Goal: Information Seeking & Learning: Find specific fact

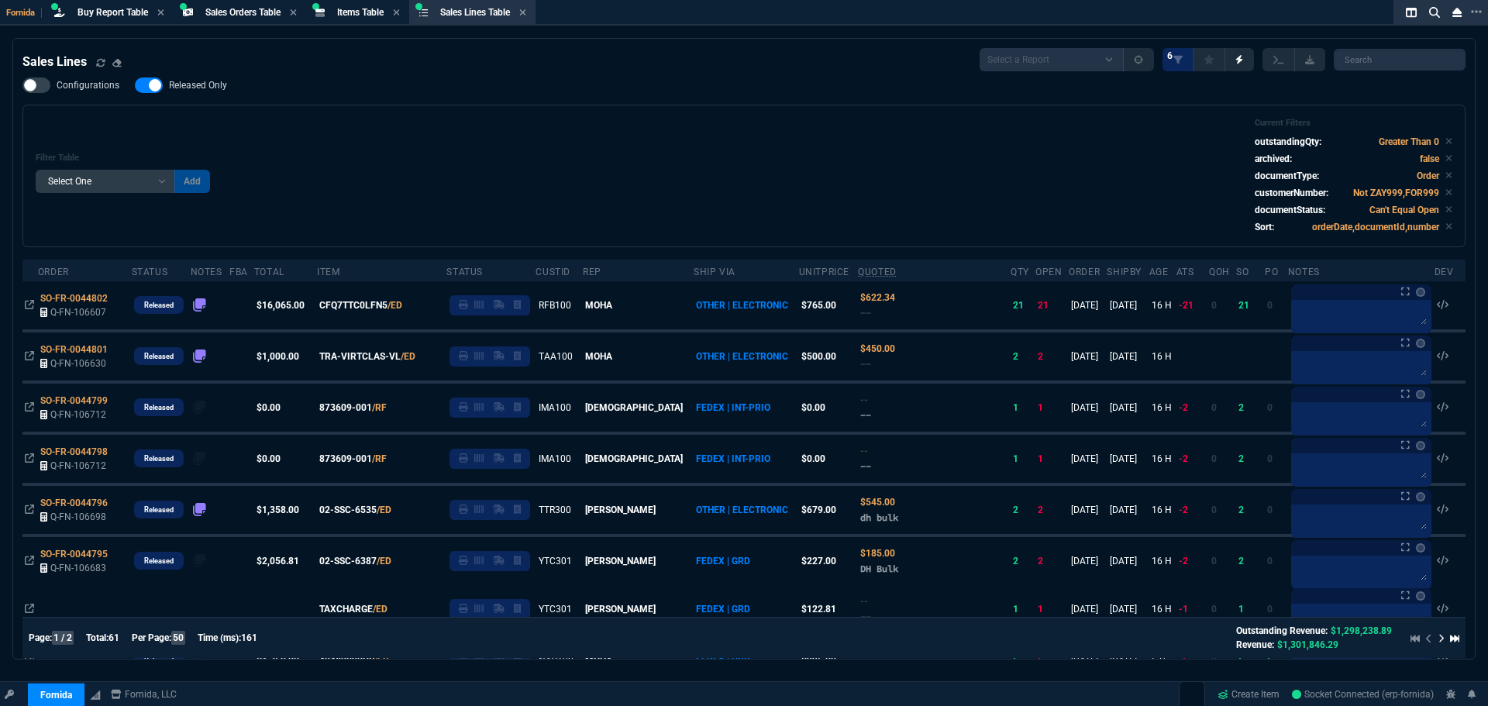
select select "9: OCAM"
select select
click at [353, 16] on span "Items Table" at bounding box center [360, 12] width 47 height 11
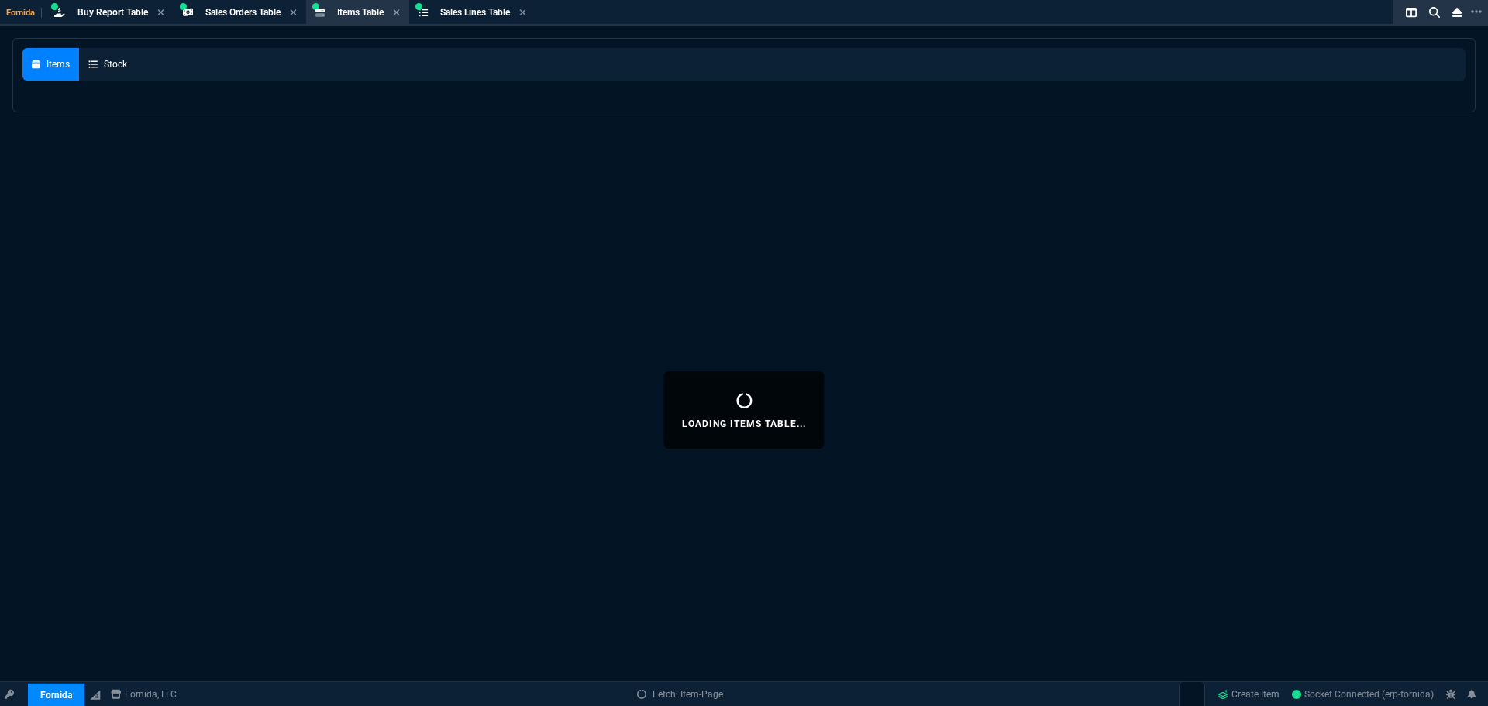
select select
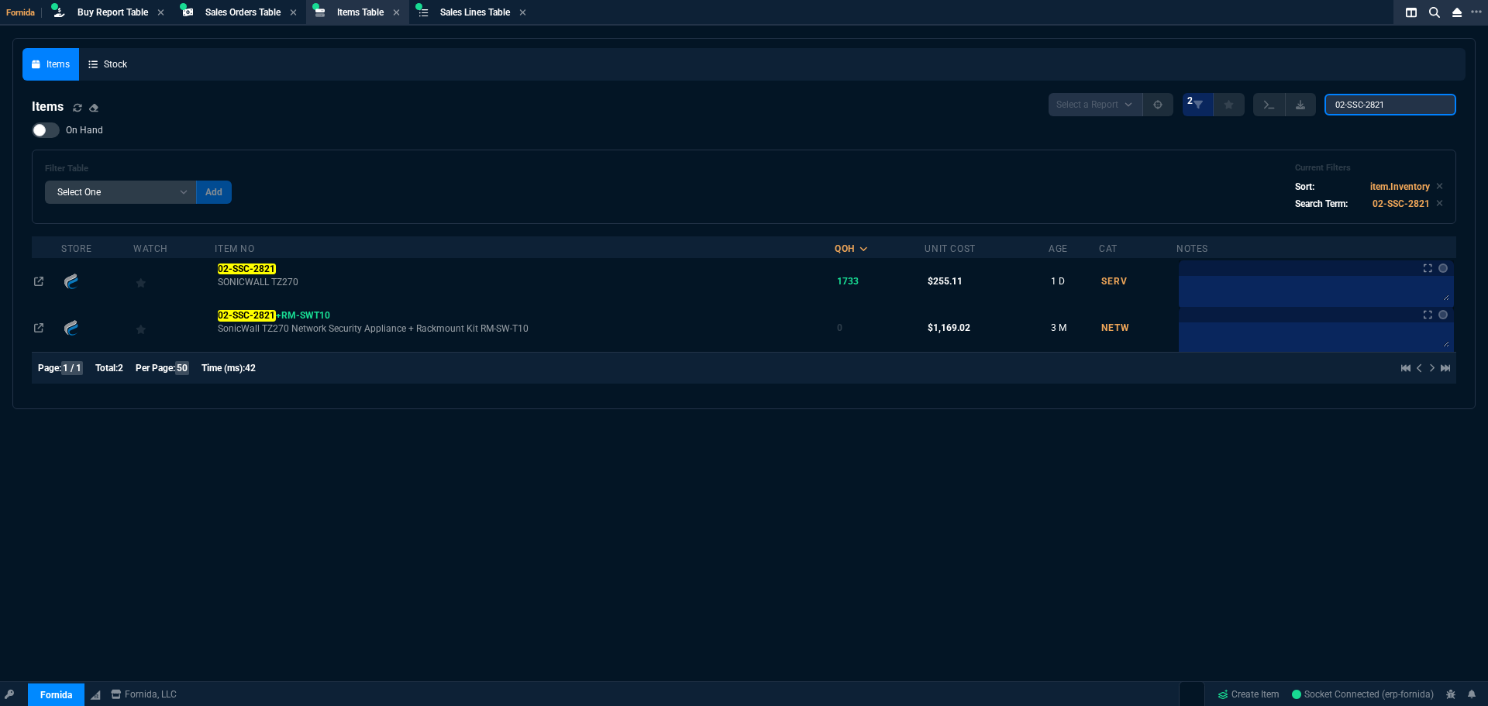
drag, startPoint x: 1395, startPoint y: 105, endPoint x: 813, endPoint y: 30, distance: 586.9
click at [1032, 60] on div "Items Stock Items Select a Report NEW QUERY 2 02-SSC-2821 On Hand Filter Table …" at bounding box center [743, 223] width 1443 height 351
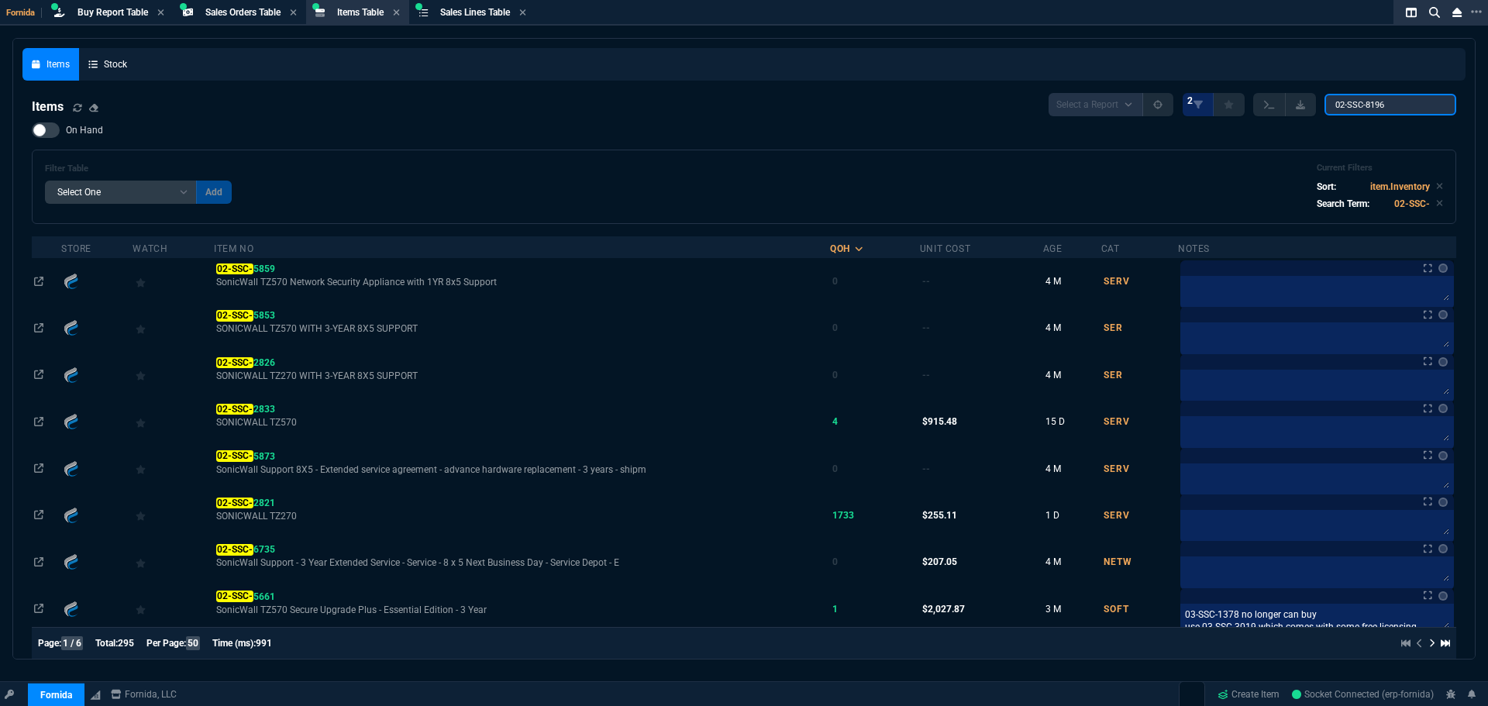
type input "02-SSC-8196"
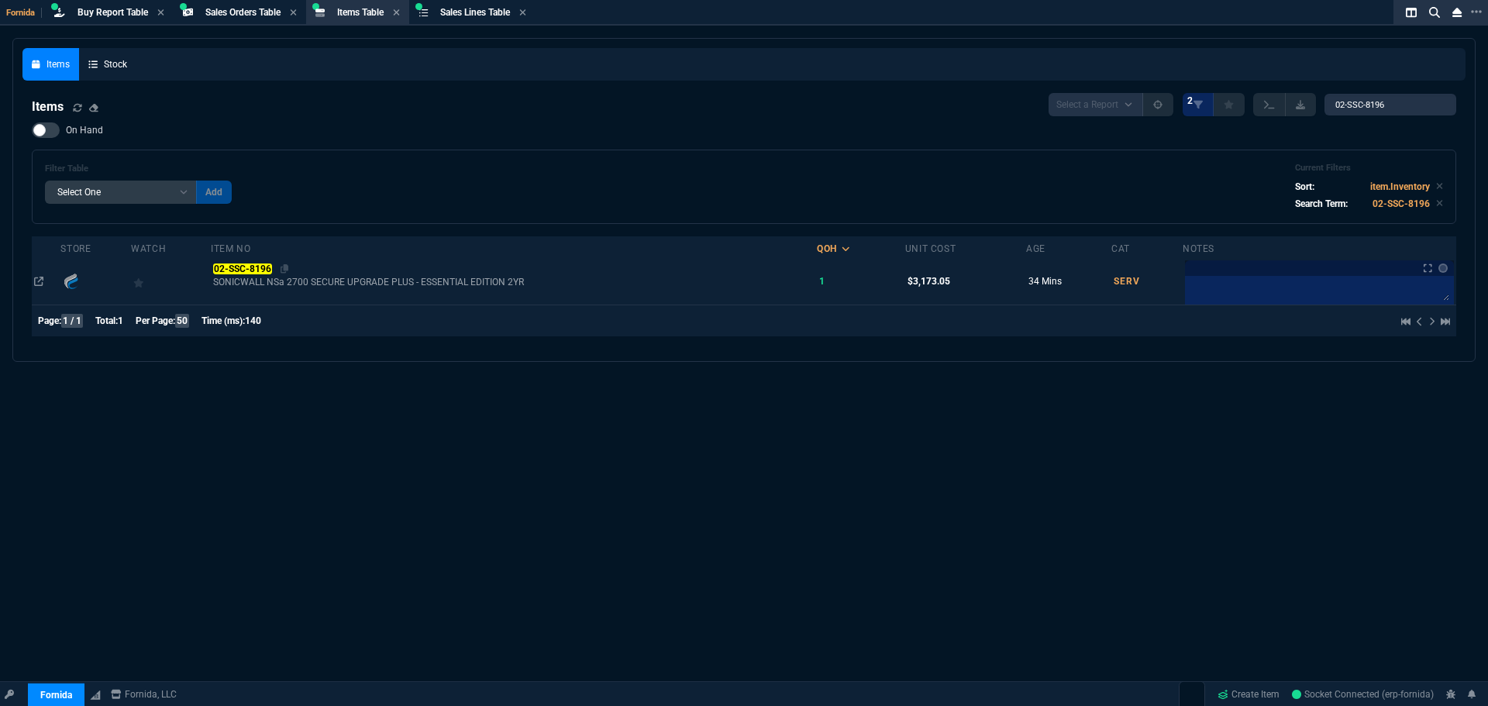
click at [249, 270] on mark "02-SSC-8196" at bounding box center [242, 269] width 58 height 11
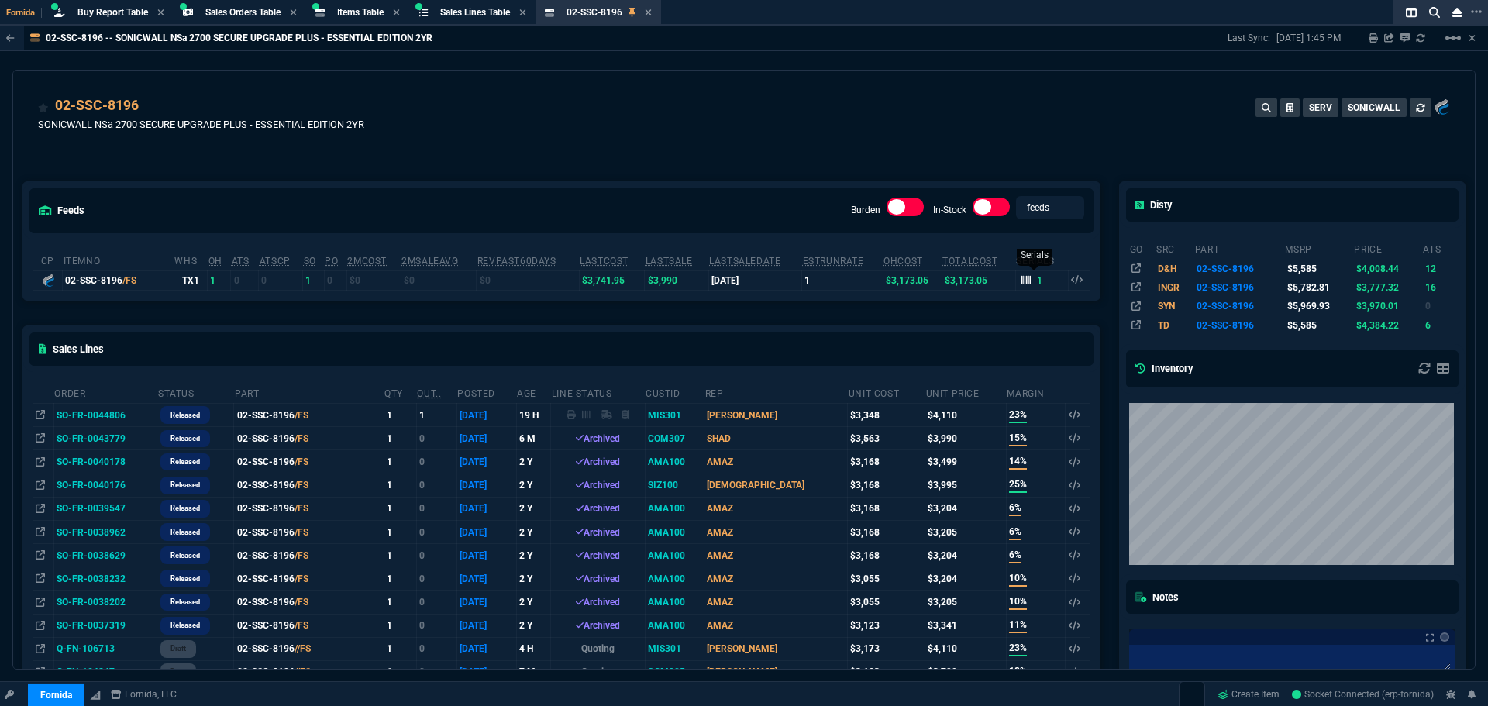
click at [1030, 279] on div "1" at bounding box center [1032, 281] width 22 height 14
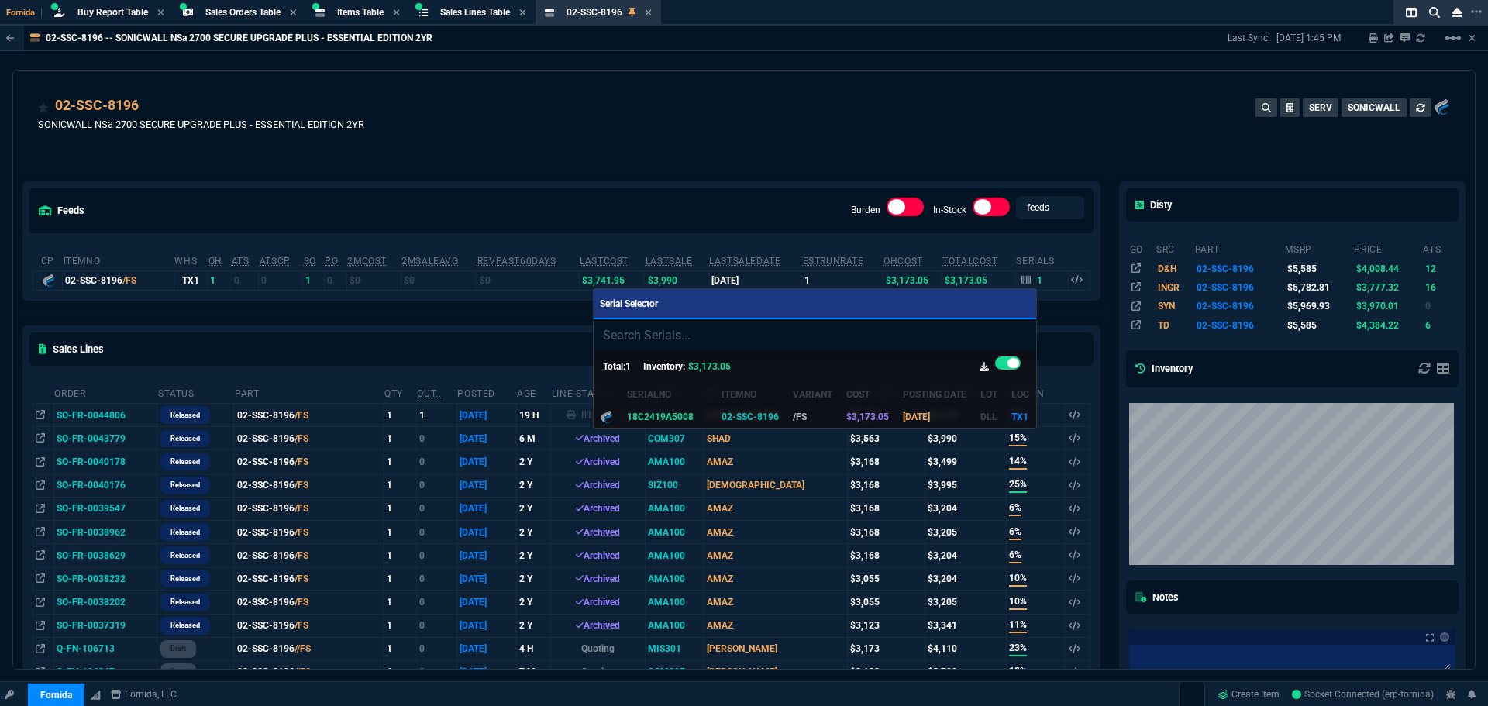
click at [153, 162] on div at bounding box center [744, 353] width 1488 height 706
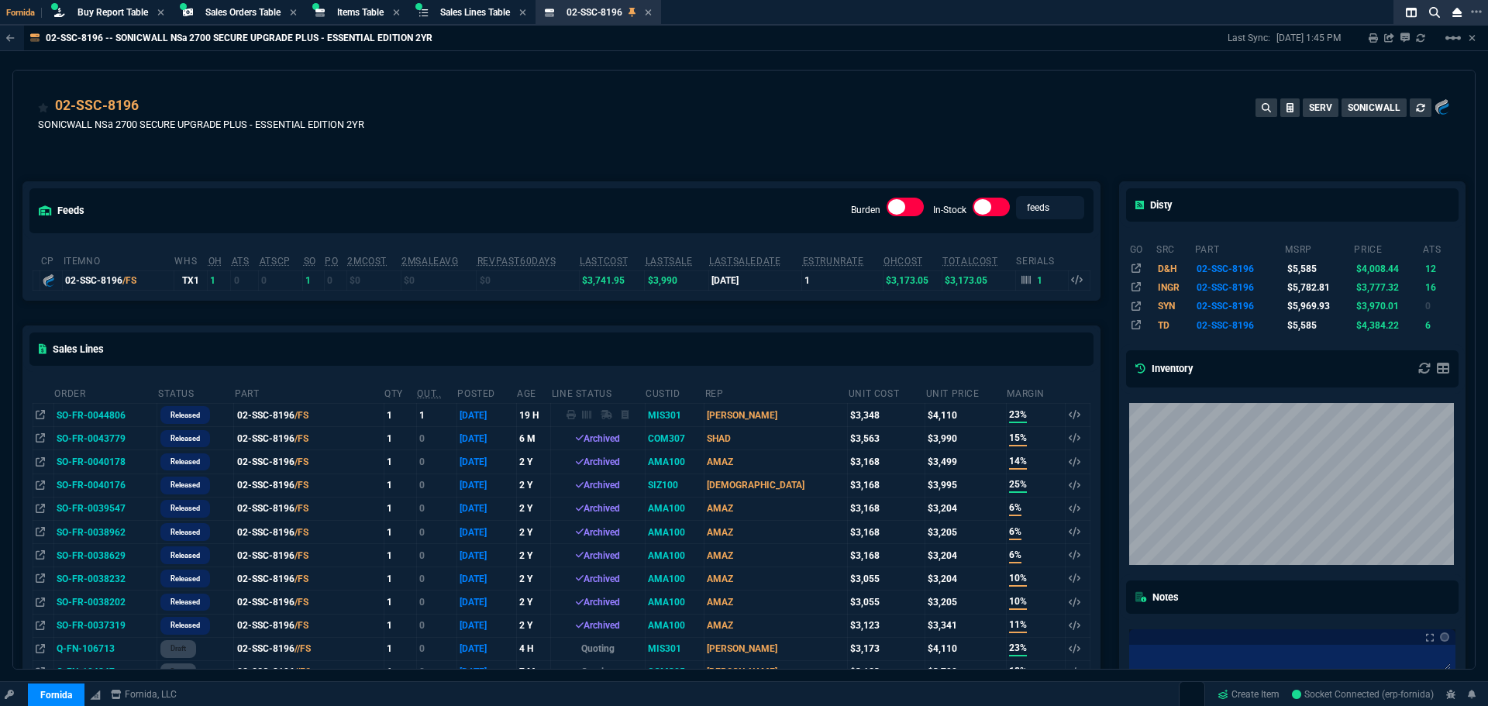
click at [1015, 277] on td "1" at bounding box center [1041, 279] width 53 height 19
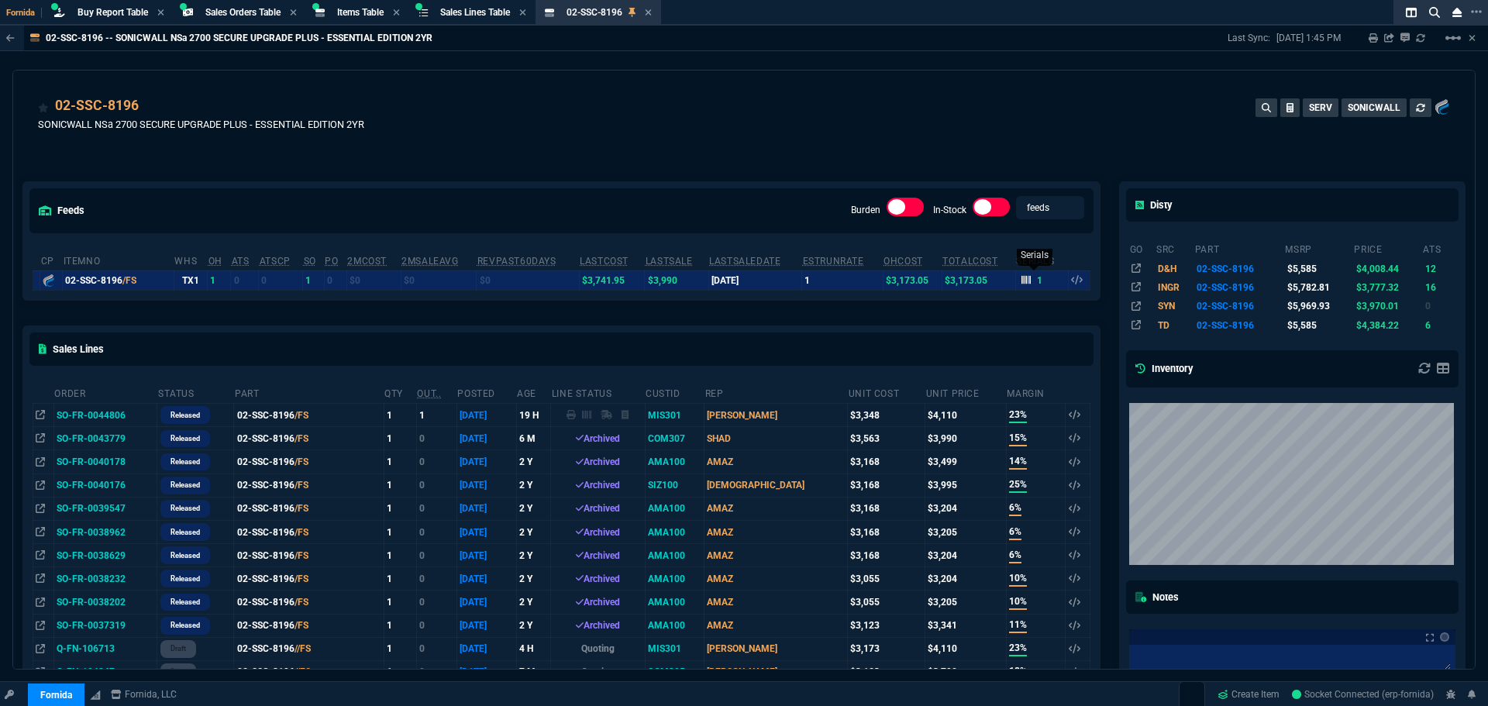
click at [1021, 283] on icon at bounding box center [1025, 279] width 9 height 9
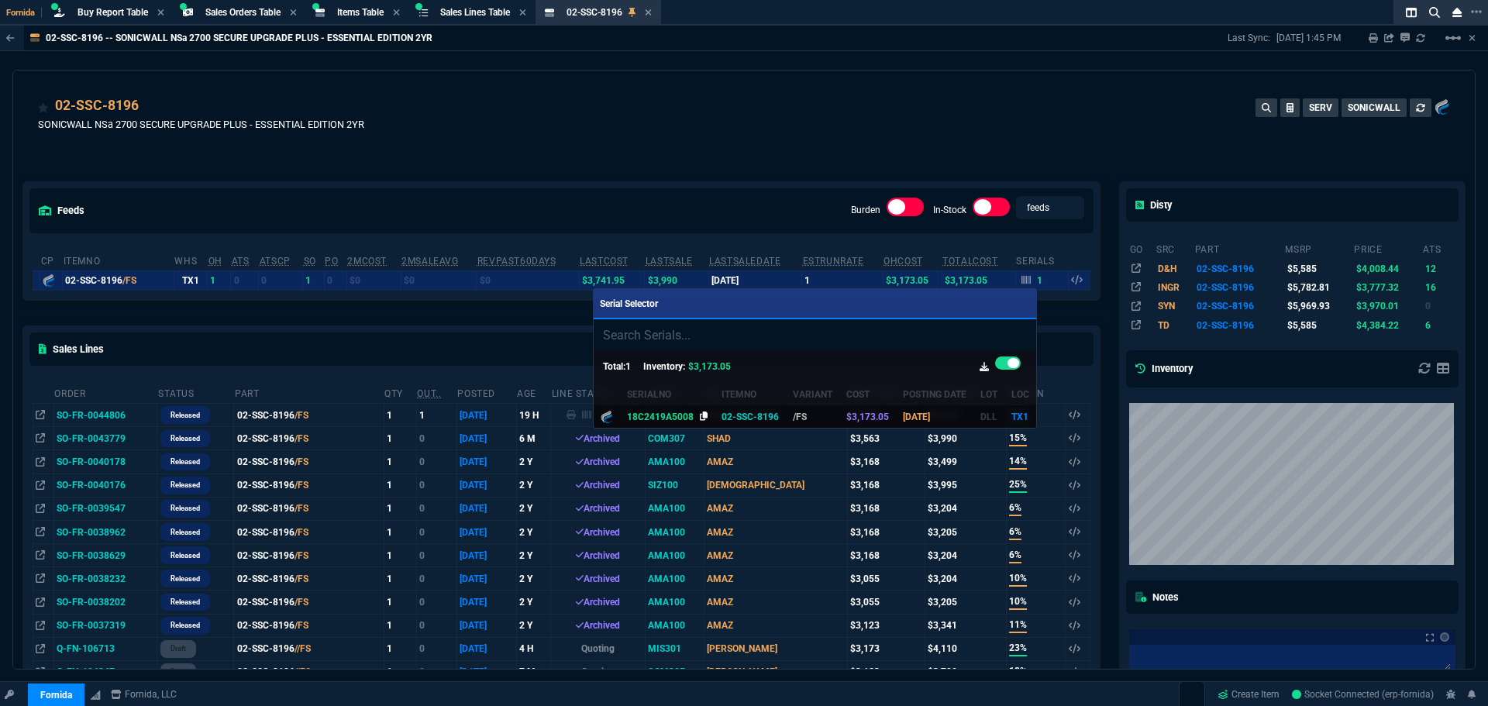
click at [700, 418] on icon at bounding box center [704, 416] width 9 height 9
click at [353, 13] on div at bounding box center [744, 353] width 1488 height 706
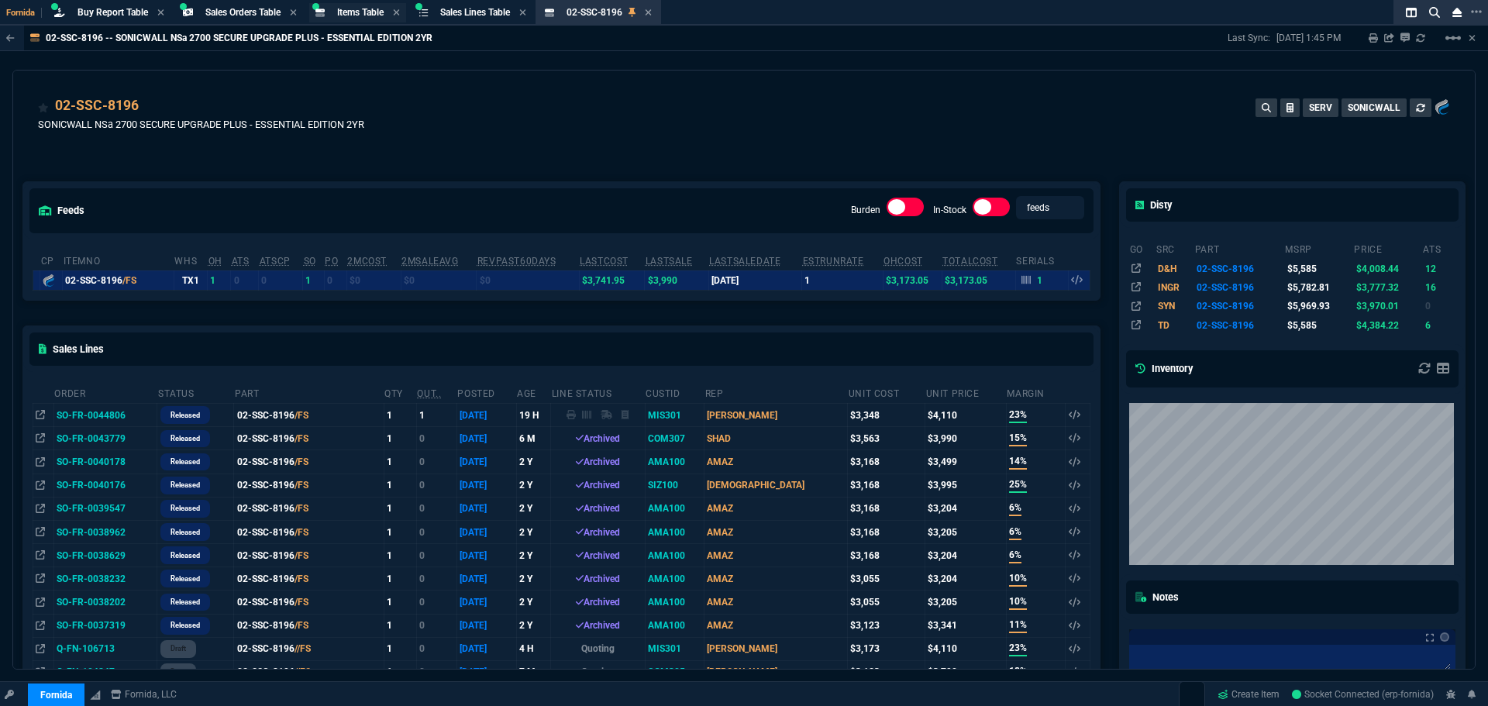
click at [358, 17] on span "Items Table" at bounding box center [360, 12] width 47 height 11
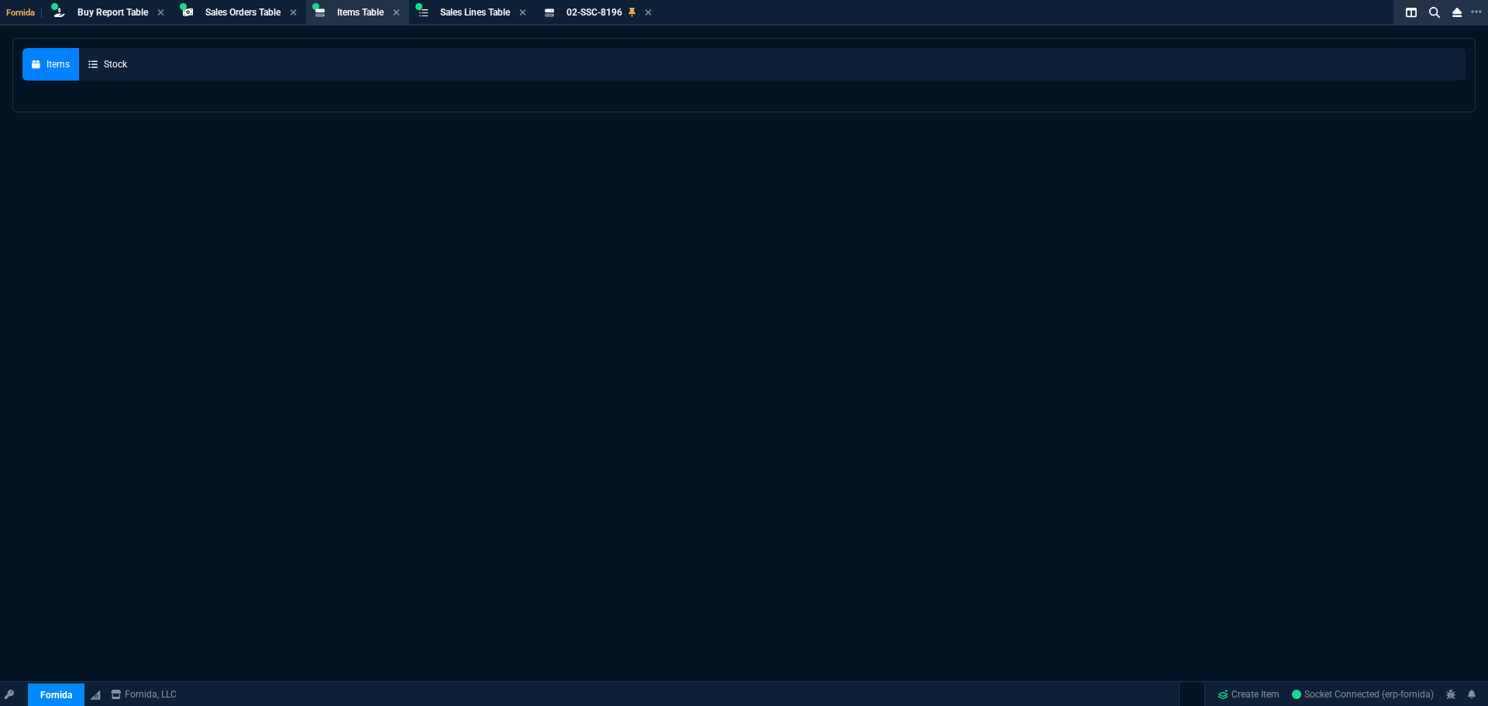
select select
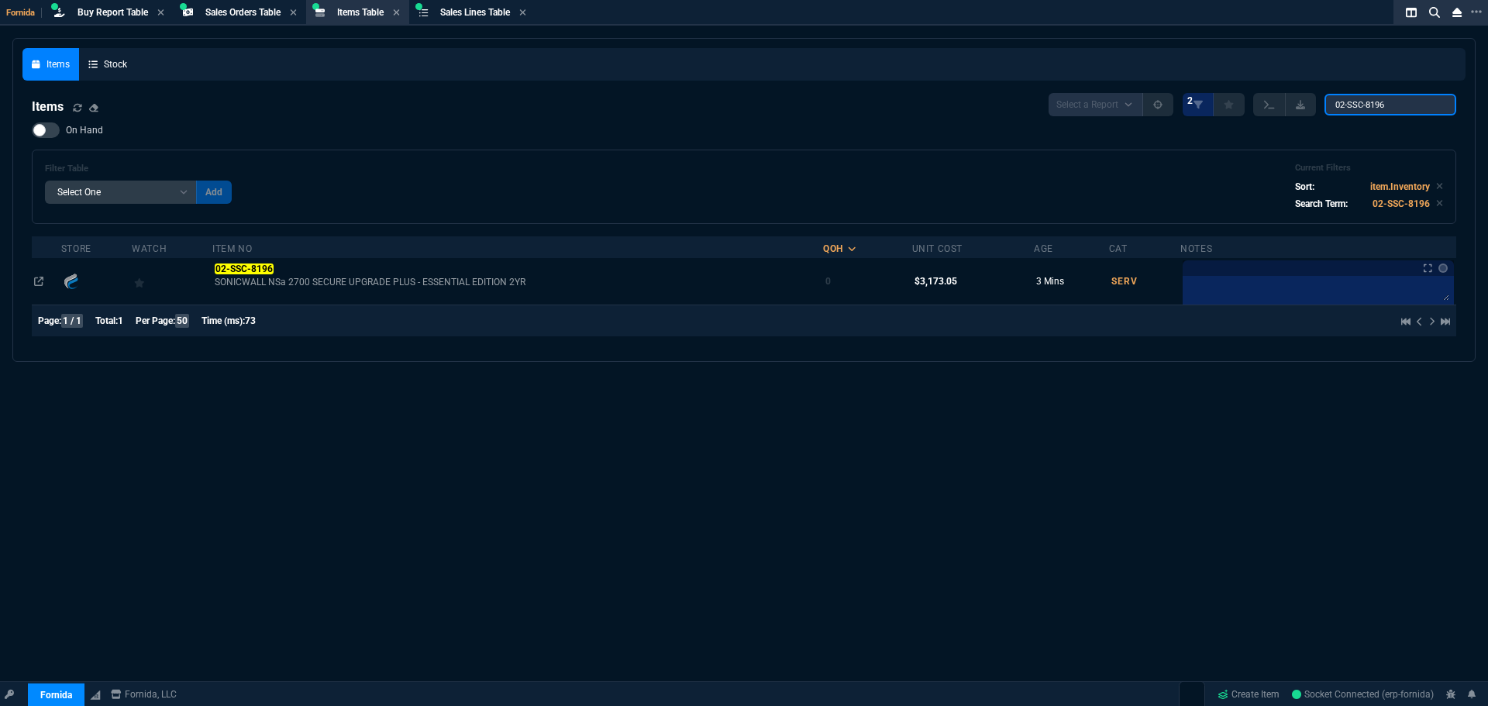
click at [1359, 113] on input "02-SSC-8196" at bounding box center [1391, 105] width 132 height 22
paste input "[PHONE_NUMBER]"
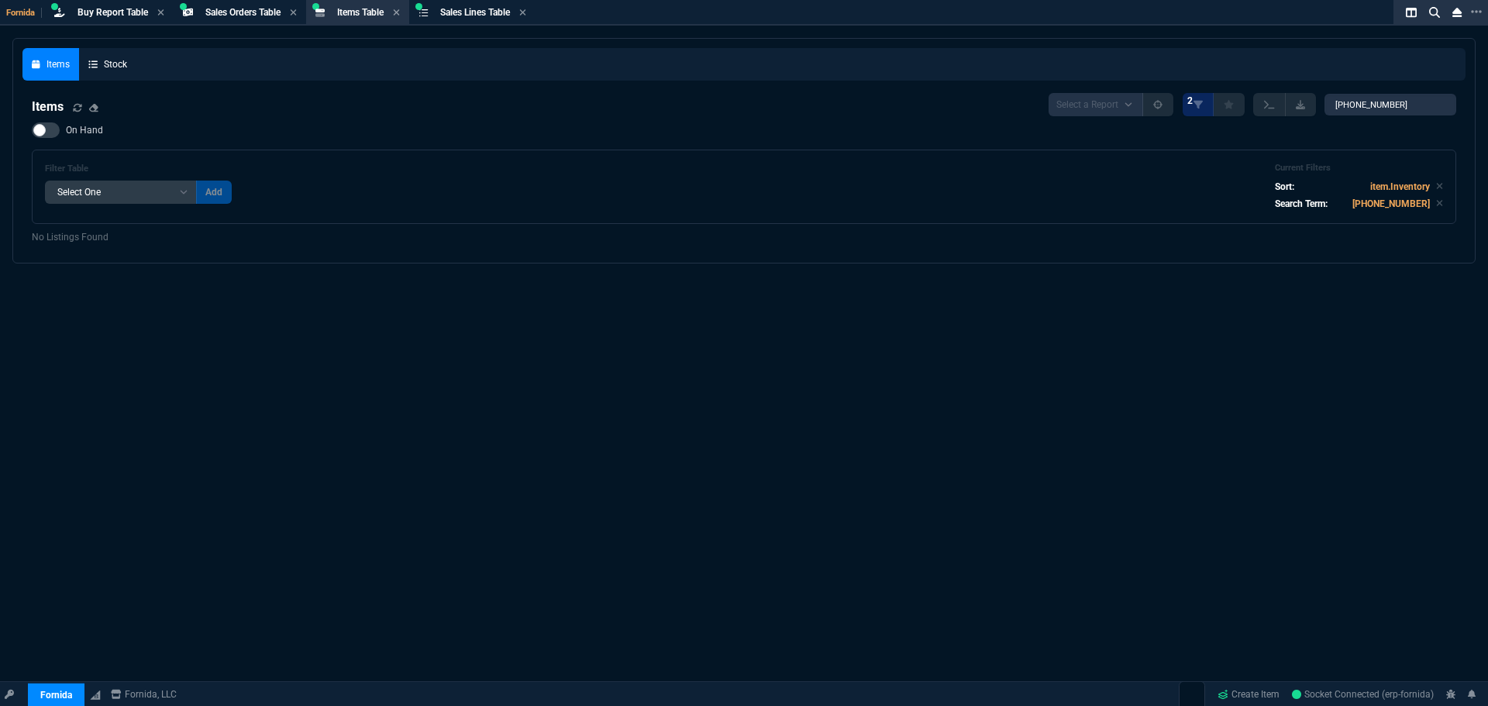
drag, startPoint x: 1028, startPoint y: 246, endPoint x: 1062, endPoint y: 229, distance: 38.5
click at [1028, 246] on nx-fornida-items-table "Items Select a Report NEW QUERY 2 45-295-026 On Hand Filter Table Select One Ad…" at bounding box center [743, 169] width 1443 height 170
click at [1359, 105] on input "[PHONE_NUMBER]" at bounding box center [1391, 105] width 132 height 22
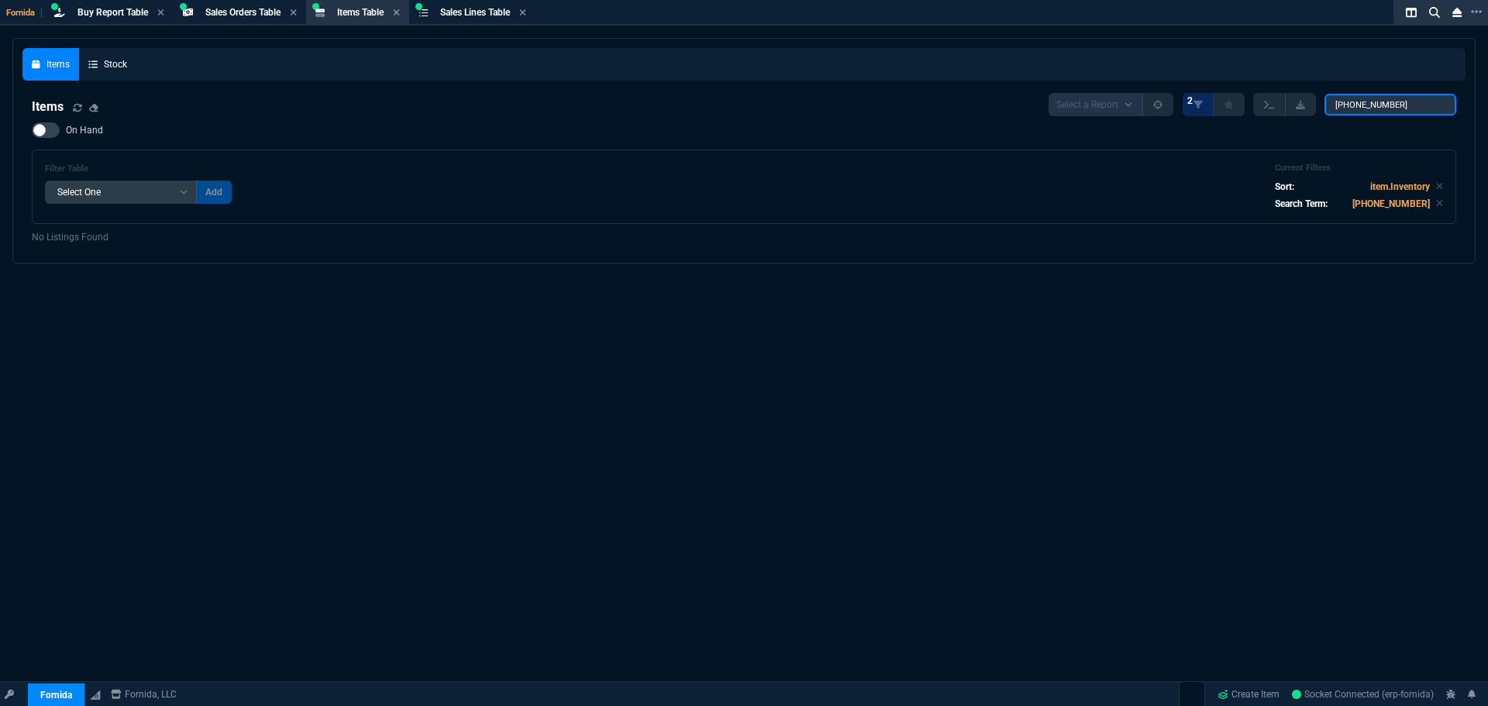
paste input "10001201-101.C"
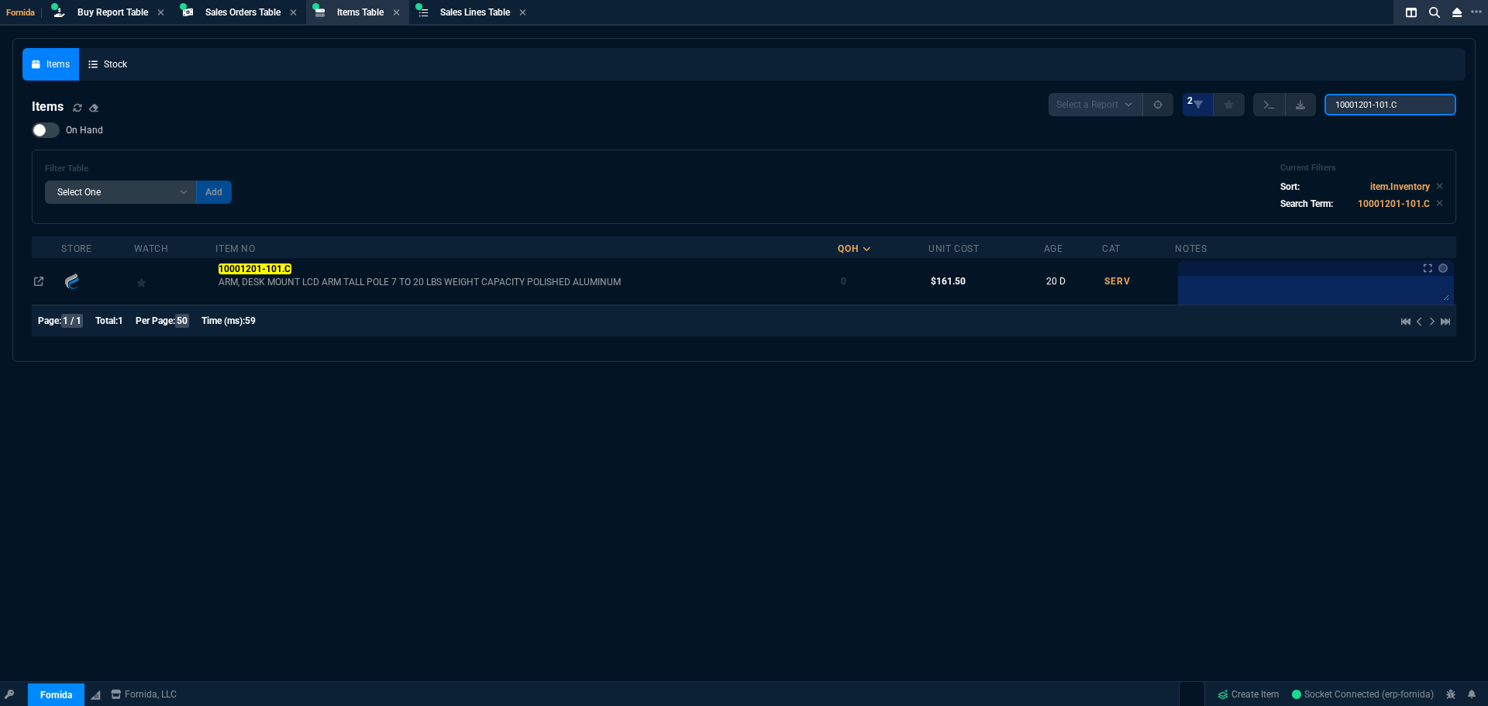
click at [1369, 97] on input "10001201-101.C" at bounding box center [1391, 105] width 132 height 22
type input "ARM"
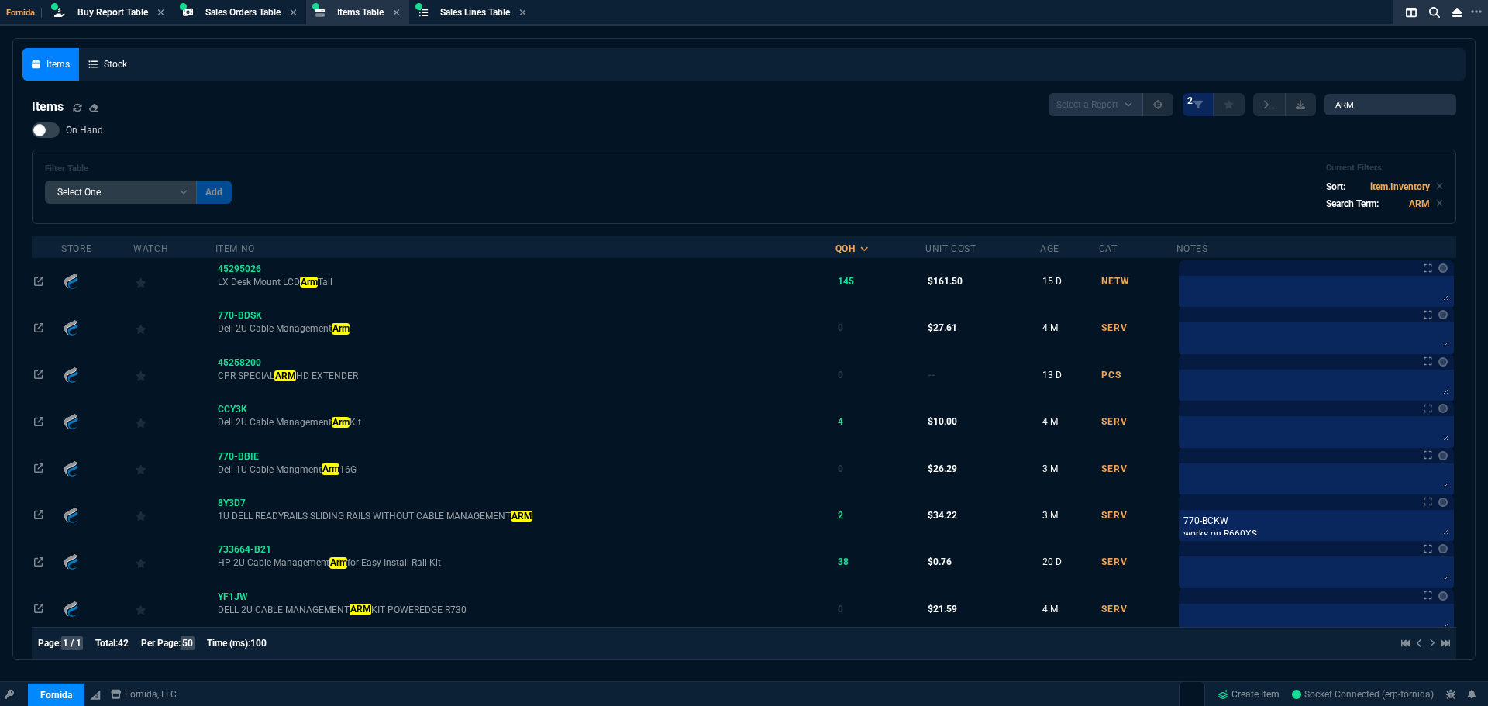
click at [95, 131] on span "On Hand" at bounding box center [84, 130] width 37 height 12
click at [32, 131] on input "On Hand" at bounding box center [31, 130] width 1 height 1
checkbox input "true"
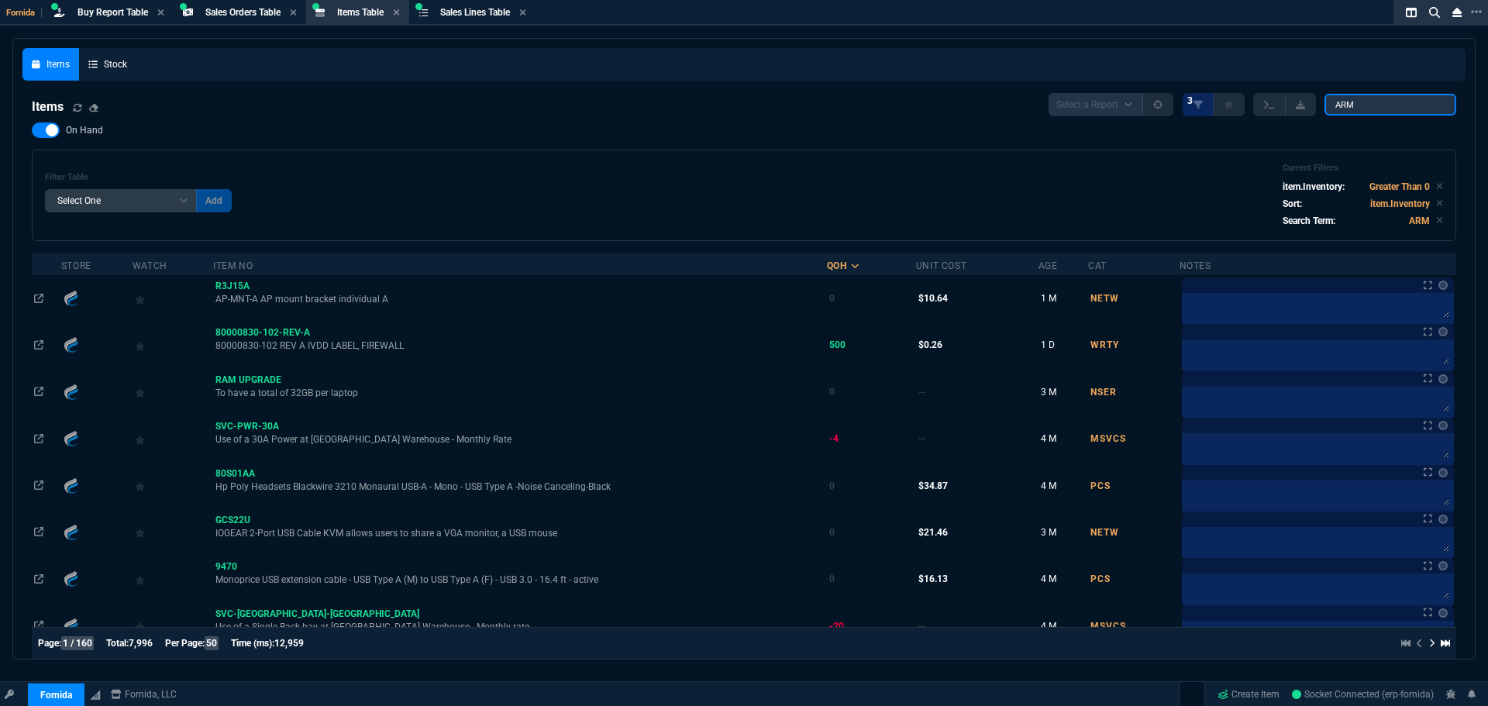
drag, startPoint x: 1367, startPoint y: 102, endPoint x: 1151, endPoint y: 69, distance: 218.8
click at [1281, 102] on div "Select a Report NEW QUERY 3 ARM" at bounding box center [1253, 104] width 408 height 23
click at [1376, 100] on input "ARM" at bounding box center [1391, 105] width 132 height 22
drag, startPoint x: 1377, startPoint y: 100, endPoint x: 896, endPoint y: 4, distance: 490.8
click at [896, 4] on div "Fornida Buy Report Table Buy Report Sales Orders Table Sales Order Items Table …" at bounding box center [744, 372] width 1488 height 744
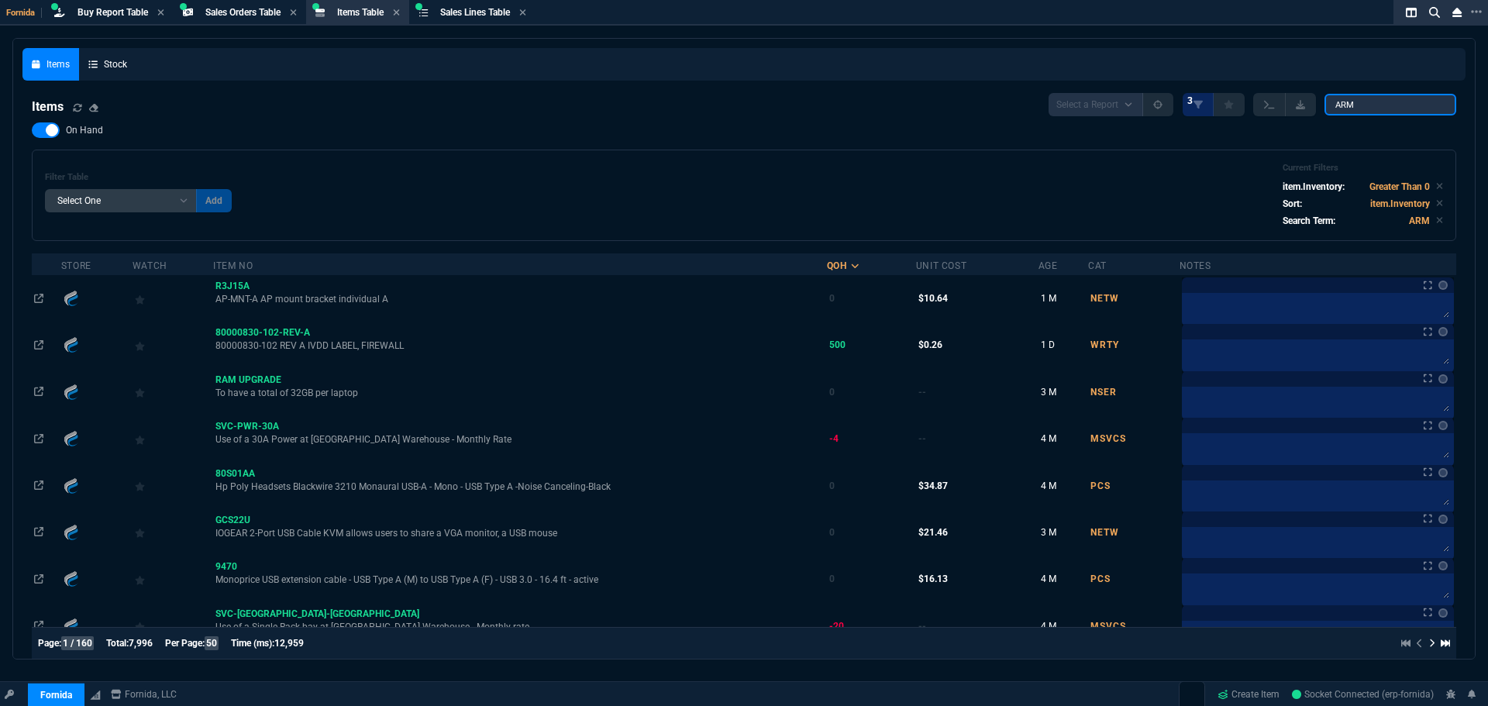
paste input "[PHONE_NUMBER]"
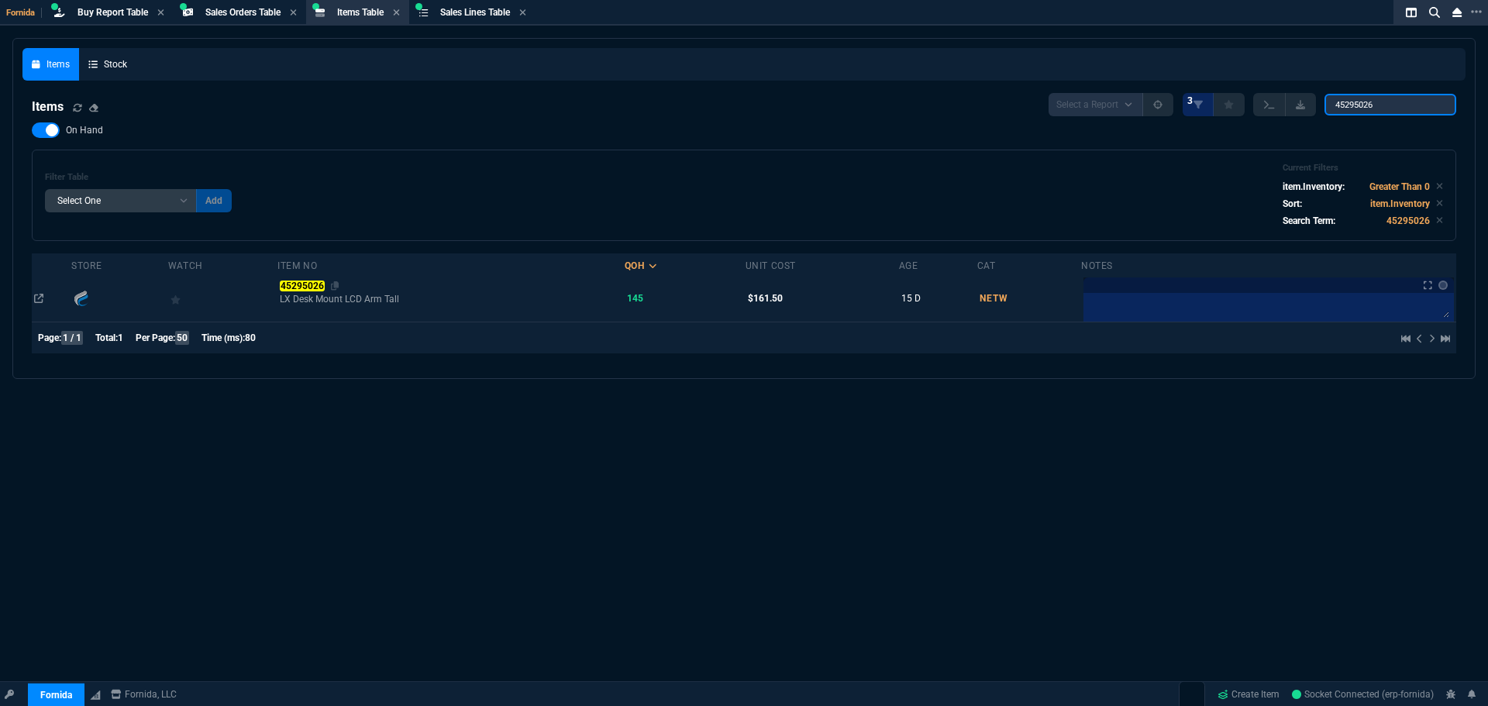
type input "45295026"
click at [315, 283] on mark "45295026" at bounding box center [302, 286] width 44 height 11
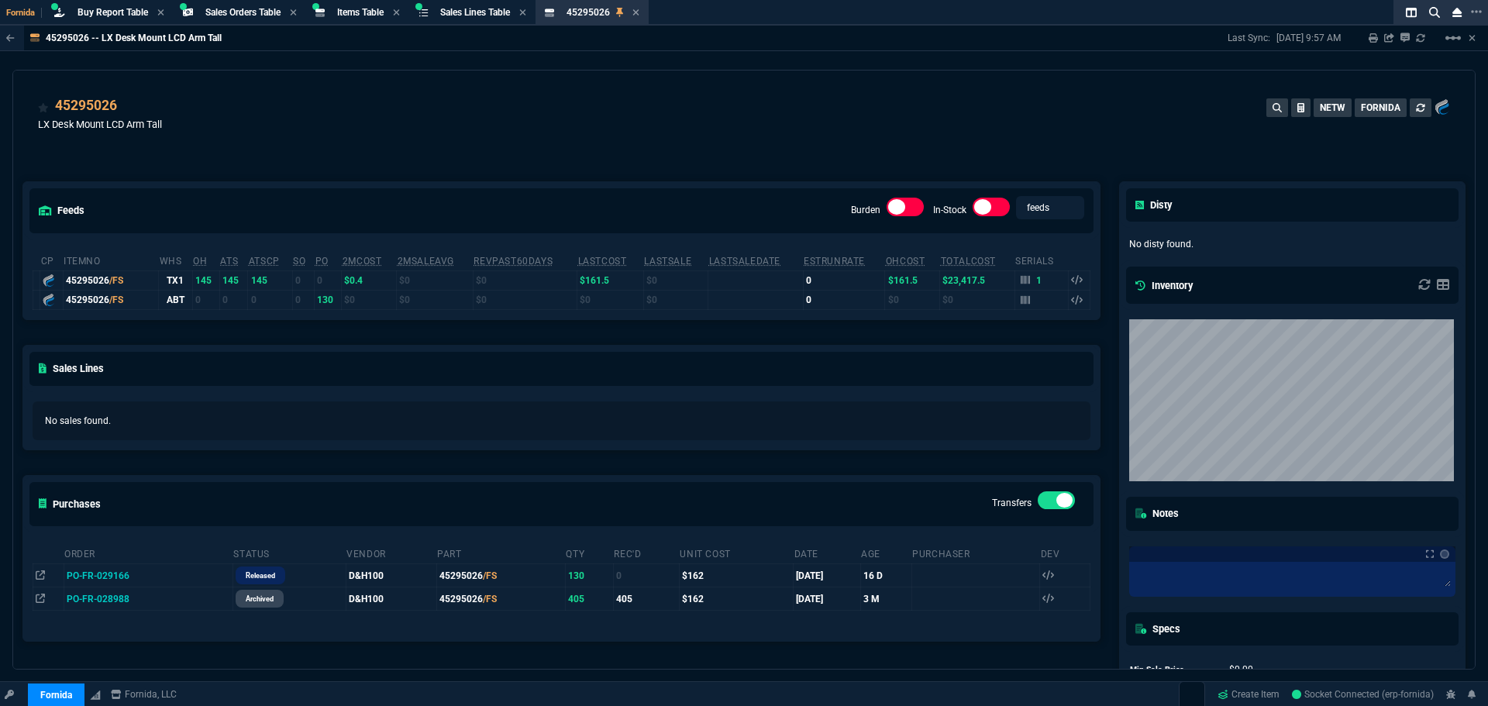
click at [597, 152] on div "feeds Burden In-Stock feeds prices cp ItemNo WHS OH ATS ATSCP SO PO 2MCost 2MSa…" at bounding box center [561, 456] width 1097 height 618
click at [129, 105] on icon at bounding box center [127, 106] width 9 height 9
click at [356, 16] on span "Items Table" at bounding box center [360, 12] width 47 height 11
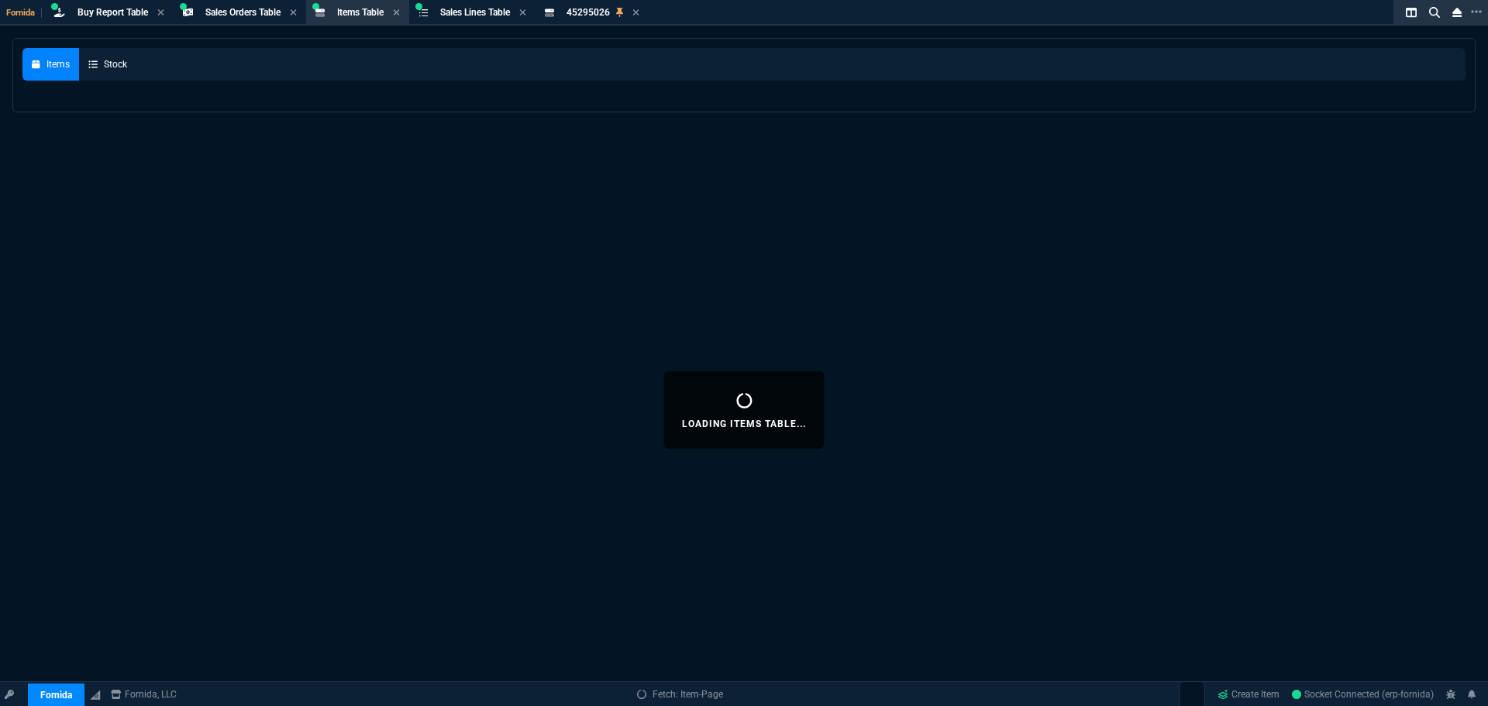
select select
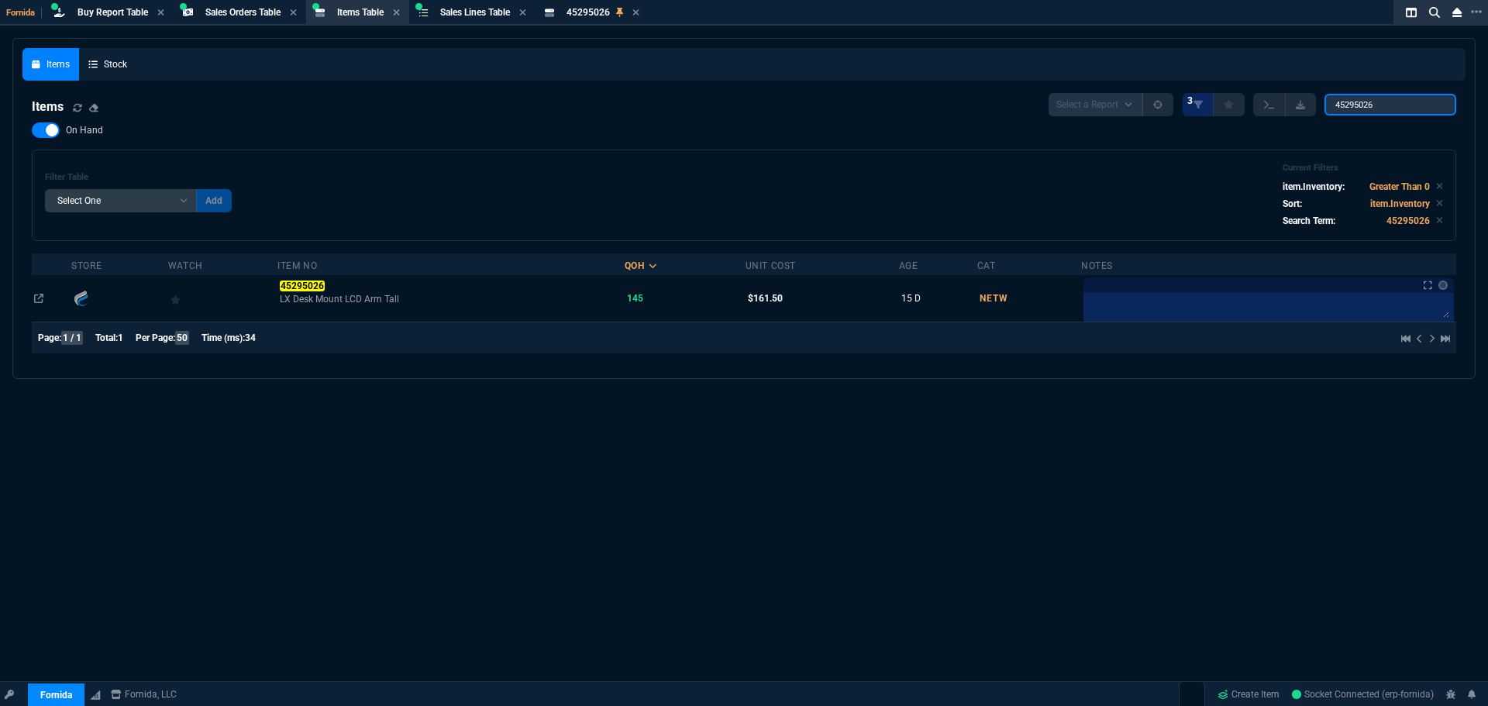
drag, startPoint x: 1397, startPoint y: 102, endPoint x: 574, endPoint y: 58, distance: 825.0
click at [954, 77] on div "Items Stock Items Select a Report NEW QUERY 3 45295026 On Hand Filter Table Sel…" at bounding box center [743, 208] width 1443 height 321
paste input "10001201-101.C"
type input "10001201-101.C"
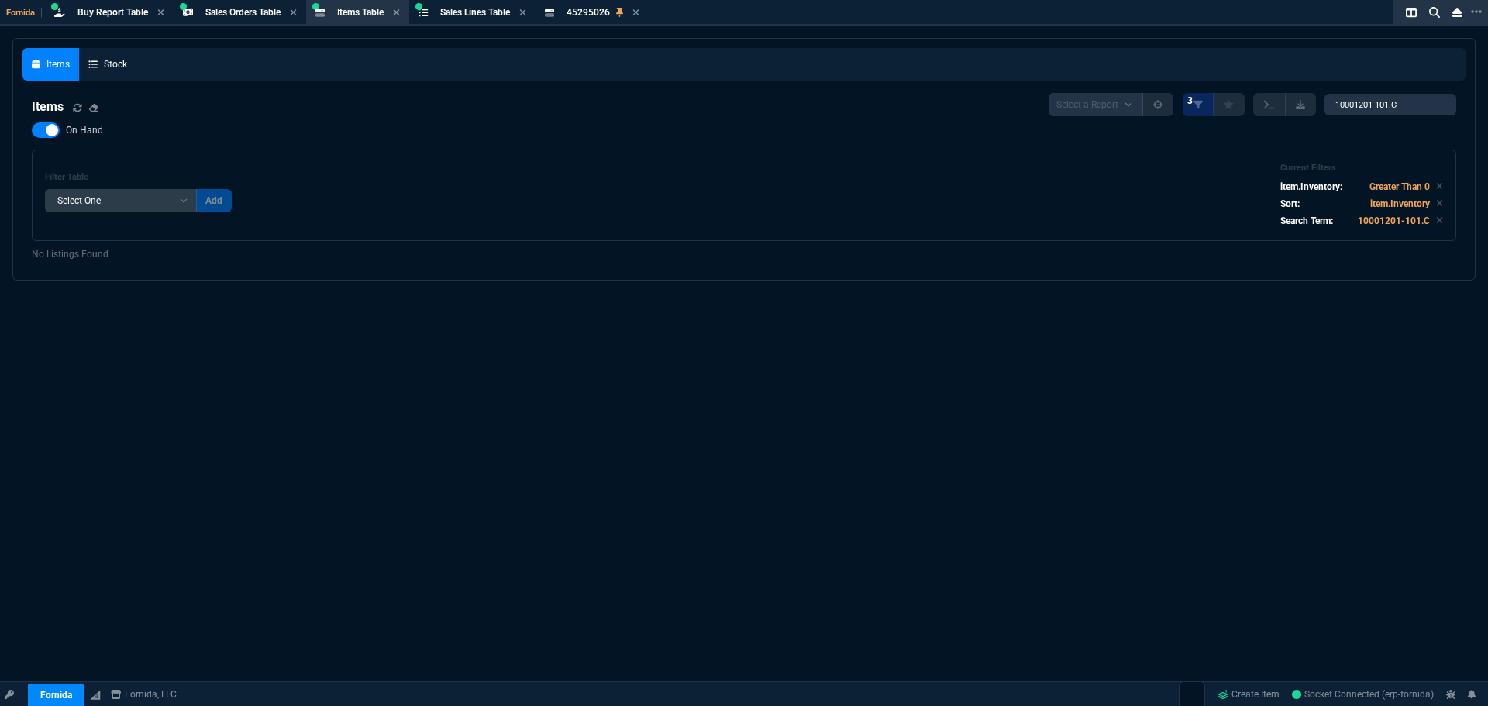
click at [48, 132] on div at bounding box center [46, 130] width 28 height 16
click at [32, 131] on input "On Hand" at bounding box center [31, 130] width 1 height 1
checkbox input "false"
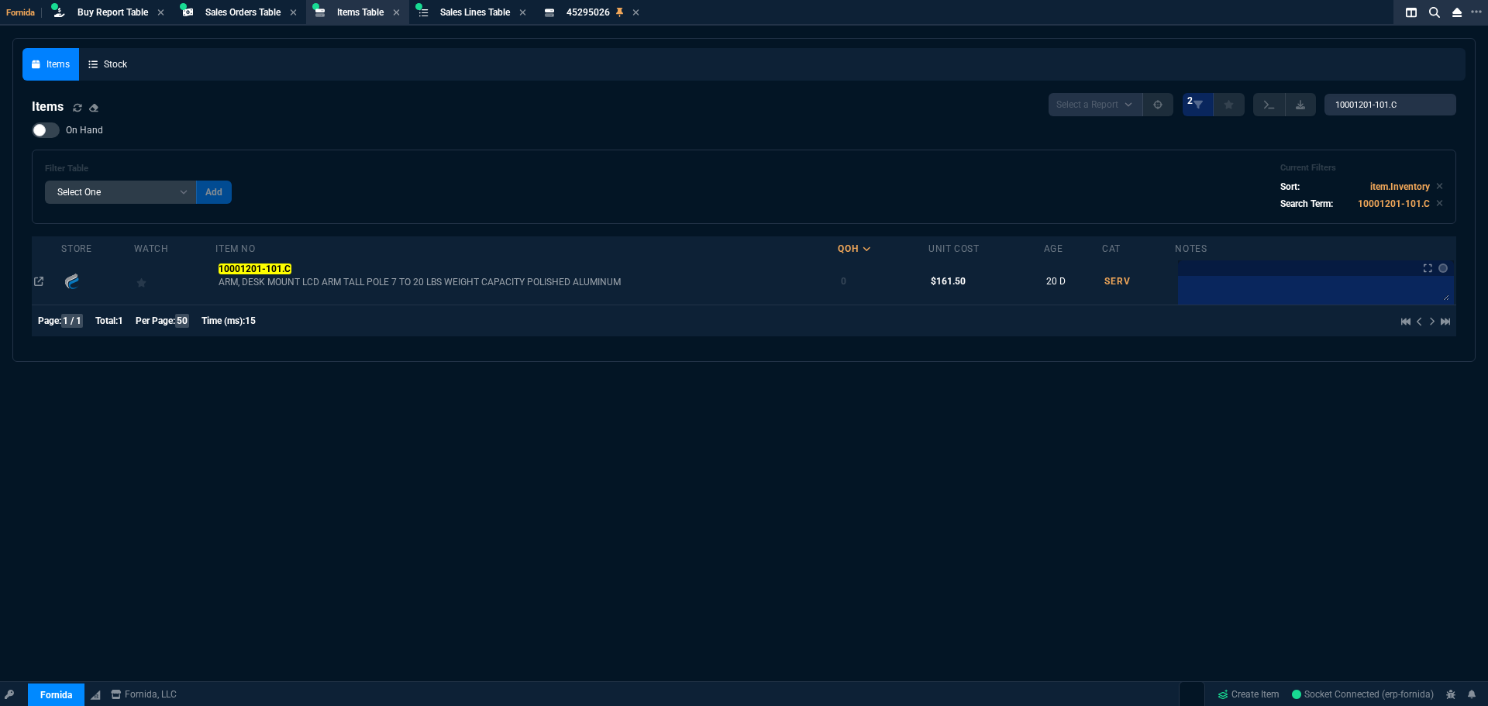
click at [269, 260] on td "10001201-101.C ARM, DESK MOUNT LCD ARM TALL POLE 7 TO 20 LBS WEIGHT CAPACITY PO…" at bounding box center [526, 281] width 622 height 47
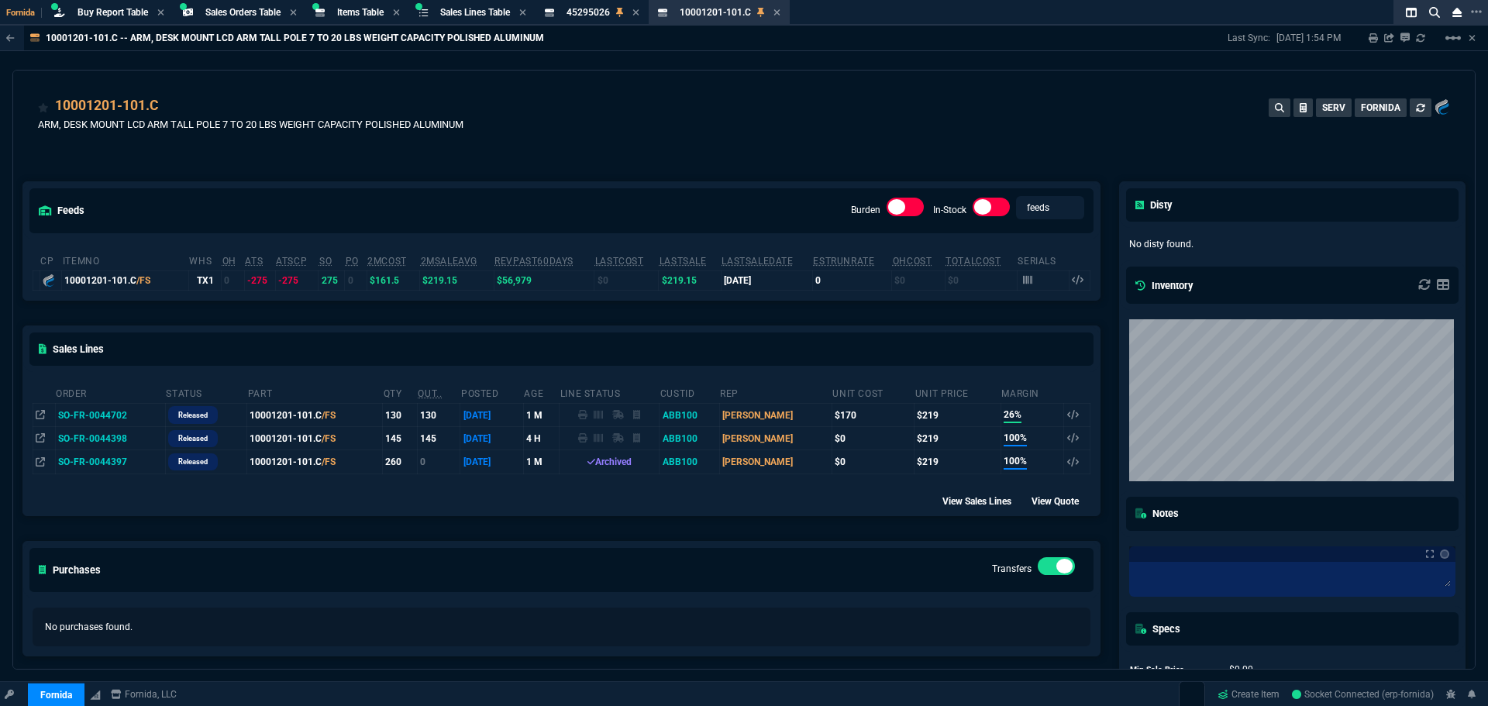
click at [90, 440] on td "SO-FR-0044398" at bounding box center [110, 438] width 110 height 23
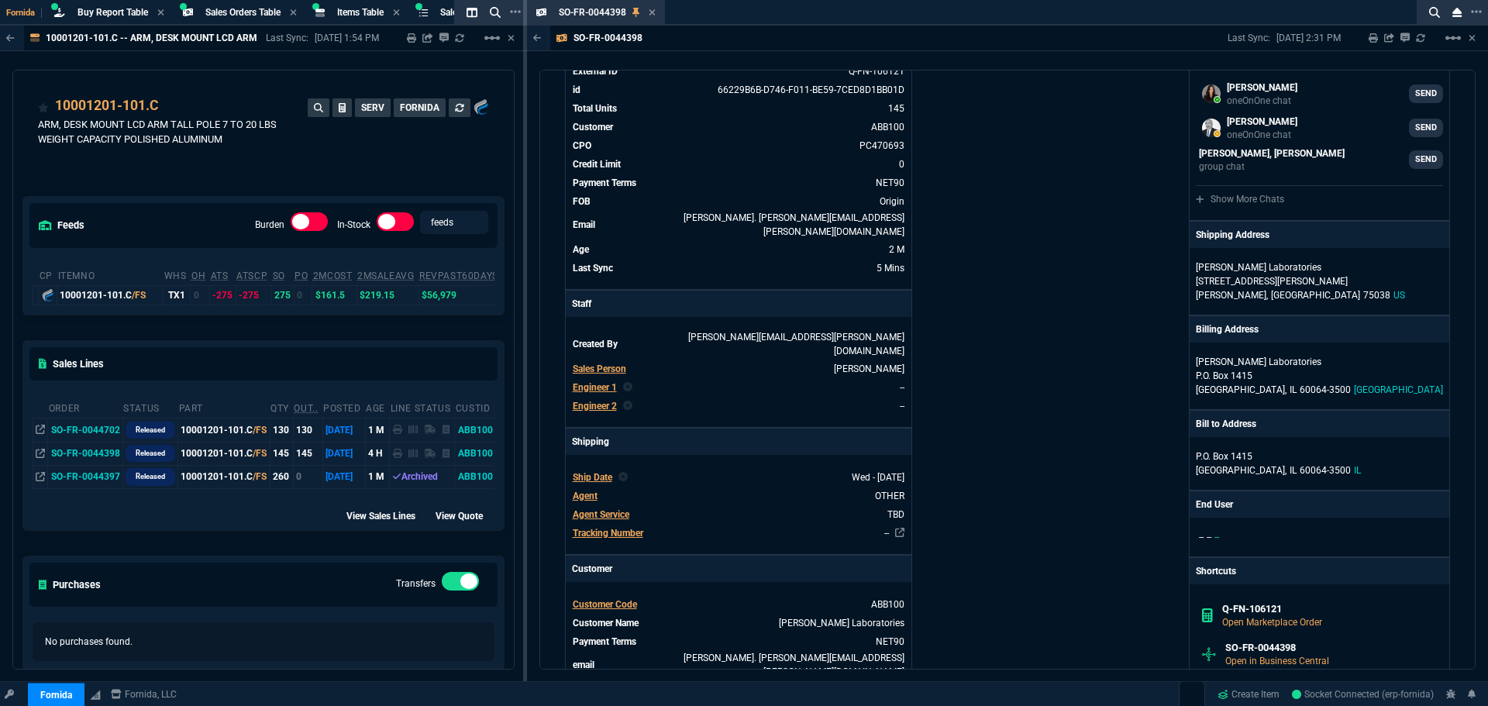
scroll to position [116, 0]
